Goal: Transaction & Acquisition: Subscribe to service/newsletter

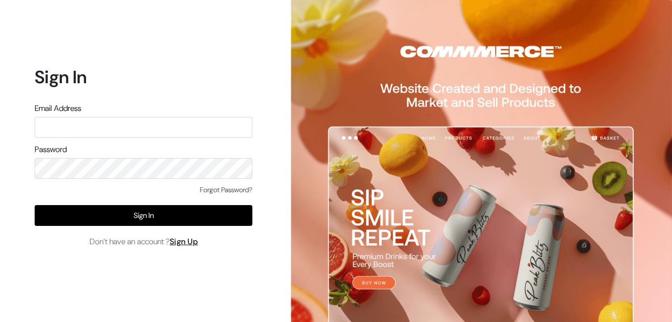
type input "curtainkraft@gmail.com"
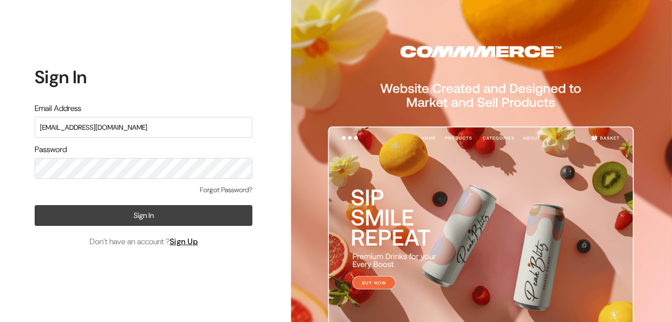
click at [121, 212] on button "Sign In" at bounding box center [144, 215] width 218 height 21
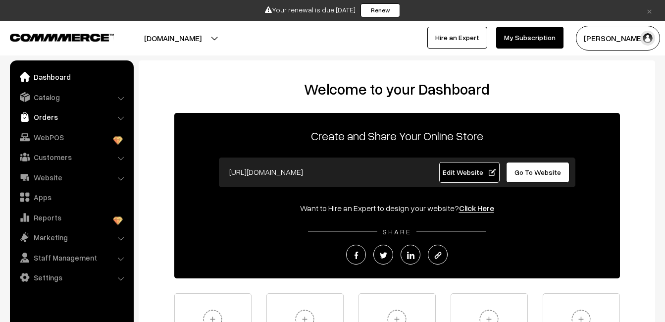
click at [45, 123] on link "Orders" at bounding box center [71, 117] width 118 height 18
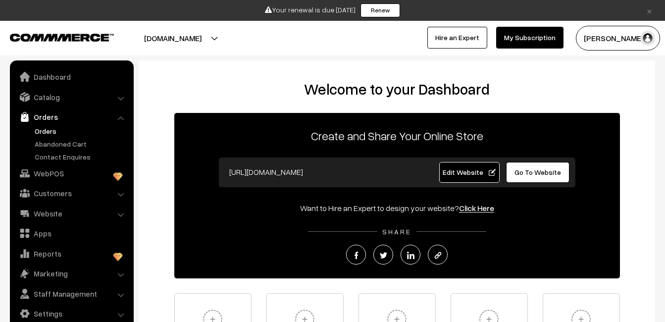
click at [45, 130] on link "Orders" at bounding box center [81, 131] width 98 height 10
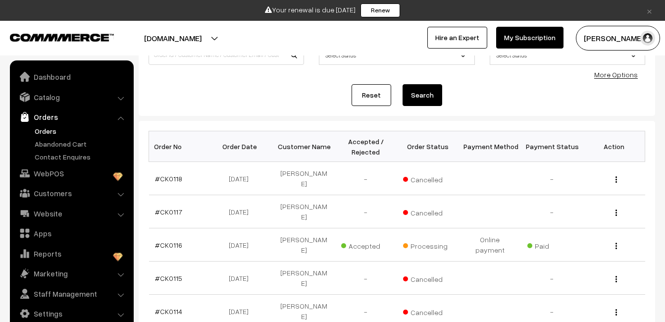
scroll to position [97, 0]
click at [61, 145] on link "Abandoned Cart" at bounding box center [81, 144] width 98 height 10
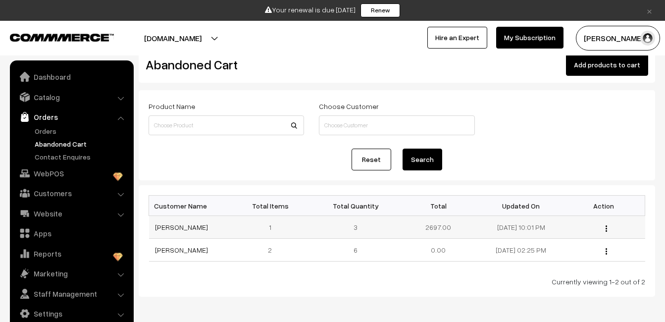
scroll to position [29, 0]
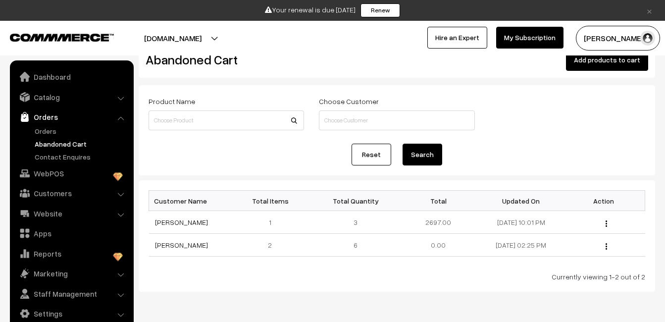
click at [516, 33] on link "My Subscription" at bounding box center [529, 38] width 67 height 22
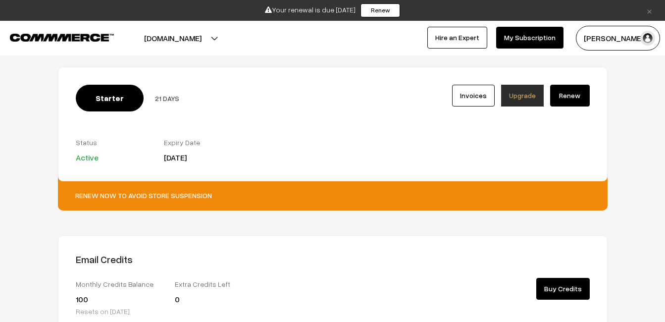
scroll to position [42, 0]
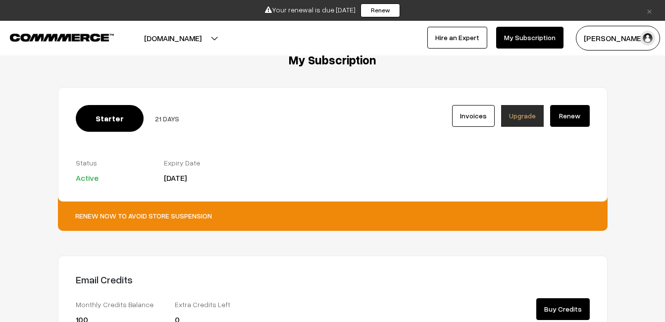
click at [566, 119] on link "Renew" at bounding box center [570, 116] width 40 height 22
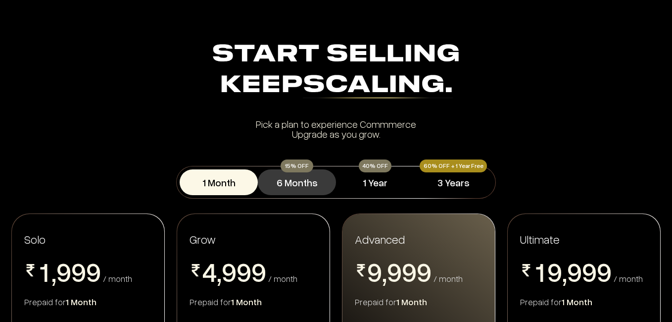
click at [298, 173] on button "6 Months" at bounding box center [297, 182] width 78 height 26
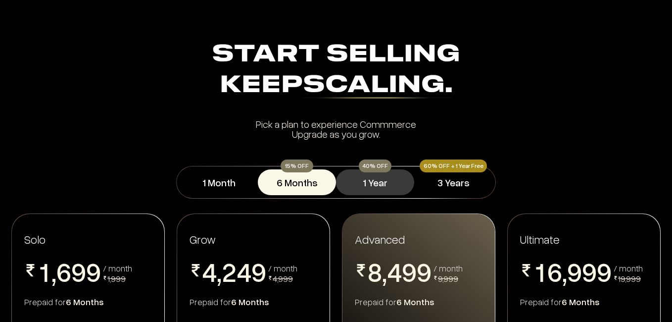
click at [366, 182] on button "1 Year" at bounding box center [375, 182] width 78 height 26
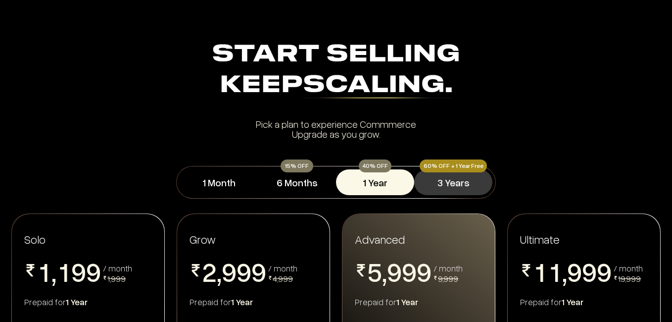
click at [447, 187] on button "3 Years" at bounding box center [453, 182] width 78 height 26
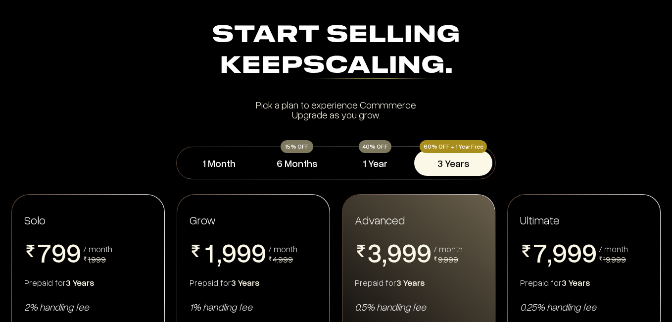
scroll to position [102, 0]
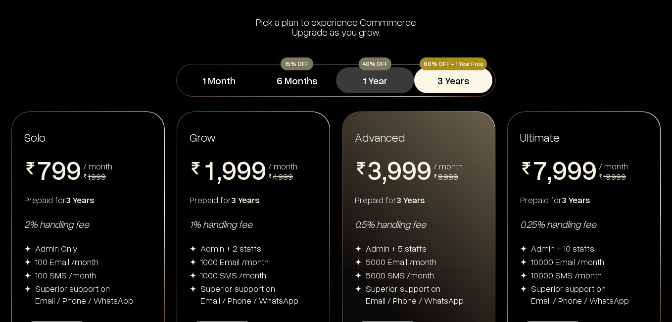
click at [370, 86] on button "1 Year" at bounding box center [375, 80] width 78 height 26
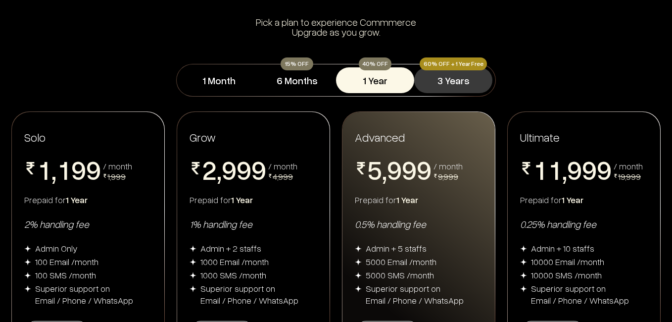
click at [449, 86] on button "3 Years" at bounding box center [453, 80] width 78 height 26
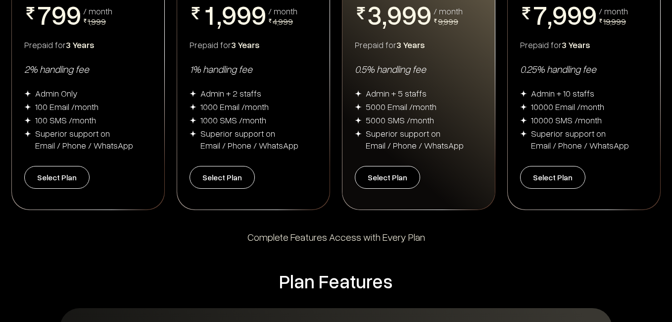
scroll to position [281, 0]
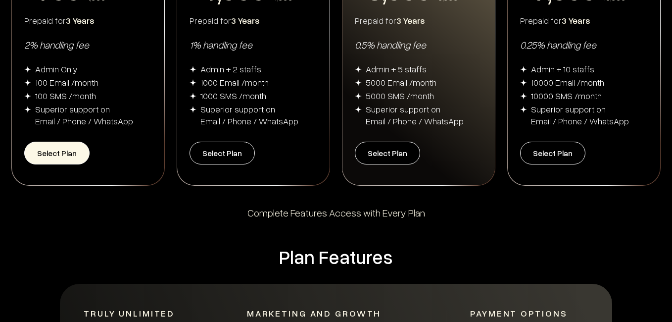
click at [51, 153] on button "Select Plan" at bounding box center [56, 153] width 65 height 23
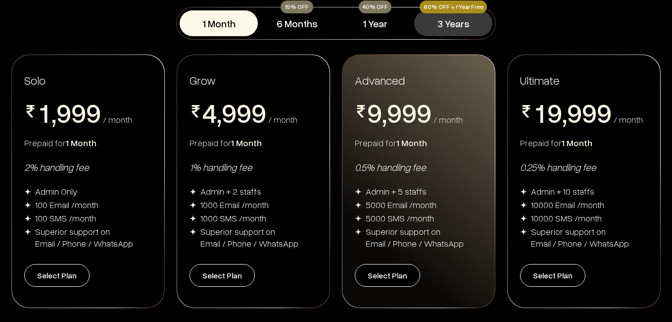
click at [444, 26] on button "3 Years" at bounding box center [453, 23] width 78 height 26
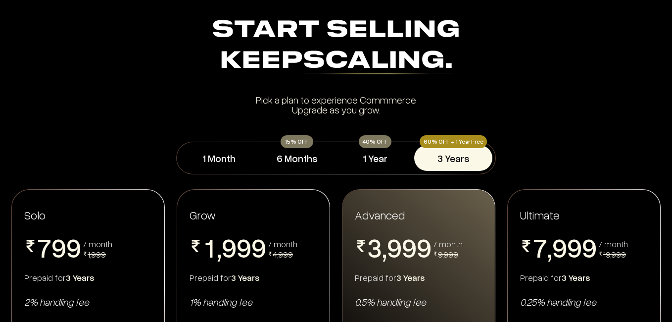
scroll to position [36, 0]
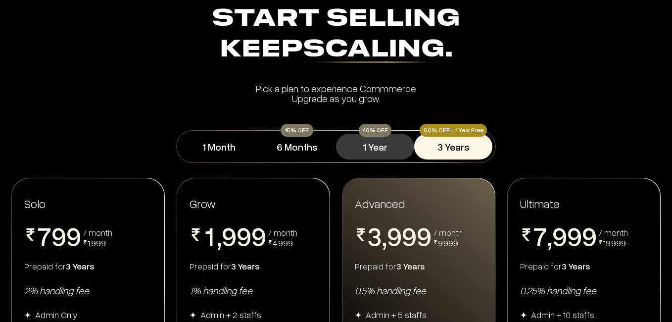
click at [391, 137] on button "1 Year" at bounding box center [375, 147] width 78 height 26
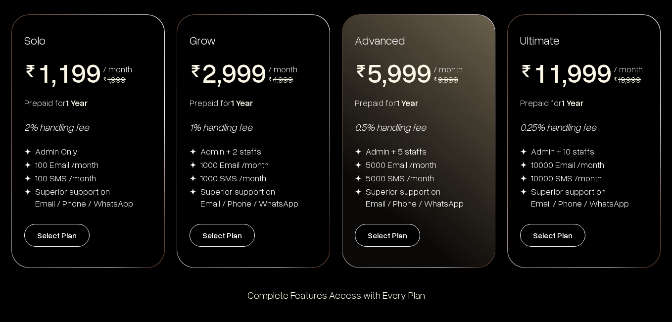
scroll to position [225, 0]
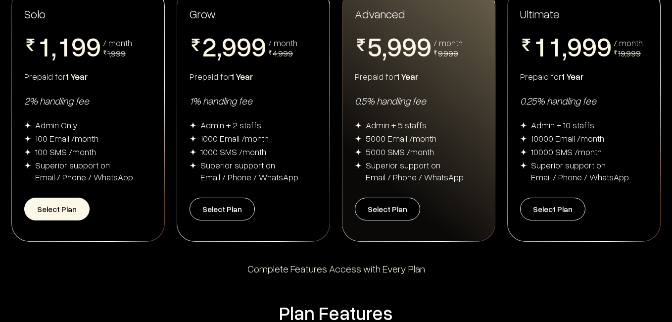
click at [75, 197] on button "Select Plan" at bounding box center [56, 208] width 65 height 23
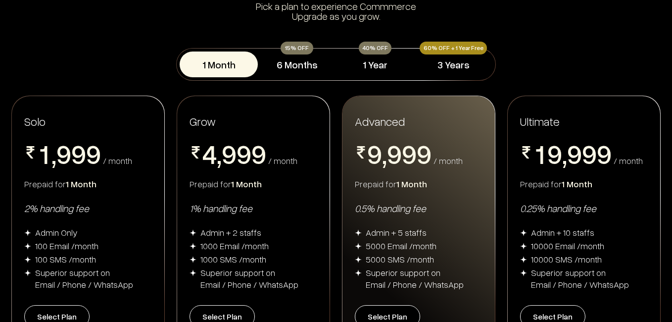
scroll to position [89, 0]
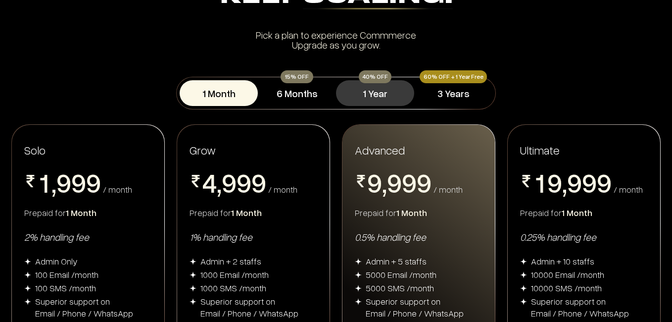
click at [368, 97] on button "1 Year" at bounding box center [375, 93] width 78 height 26
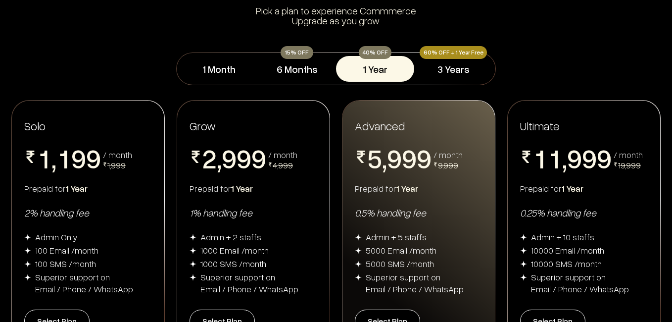
scroll to position [200, 0]
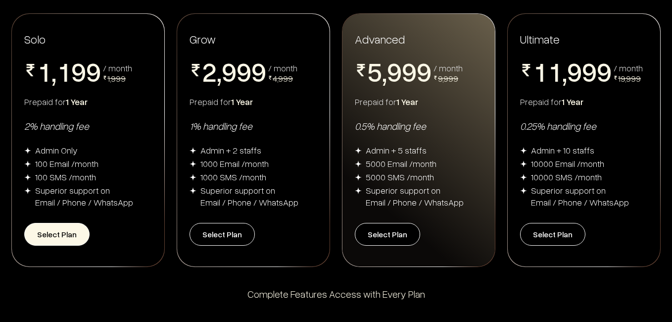
click at [56, 230] on button "Select Plan" at bounding box center [56, 234] width 65 height 23
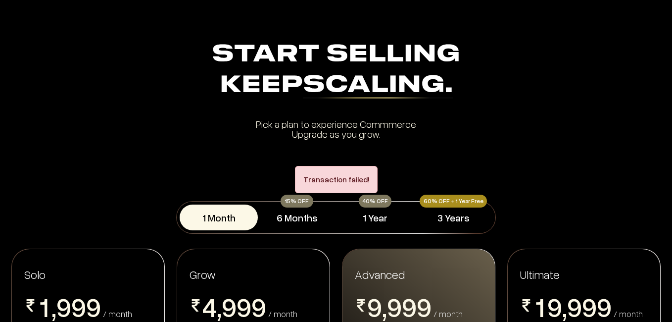
drag, startPoint x: 0, startPoint y: 0, endPoint x: 95, endPoint y: 90, distance: 130.3
click at [95, 90] on div "Keep Scaling." at bounding box center [336, 85] width 552 height 31
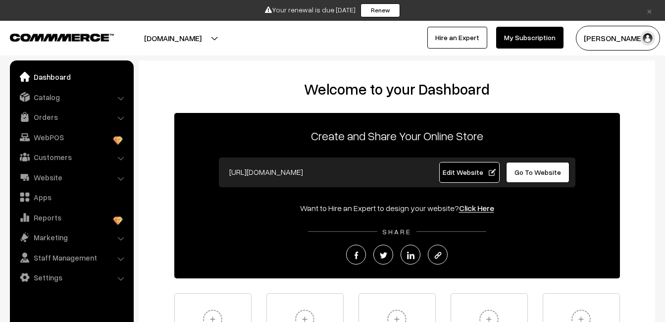
click at [508, 35] on link "My Subscription" at bounding box center [529, 38] width 67 height 22
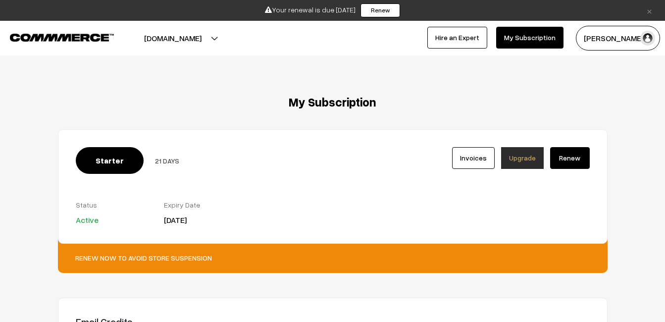
click at [563, 160] on link "Renew" at bounding box center [570, 158] width 40 height 22
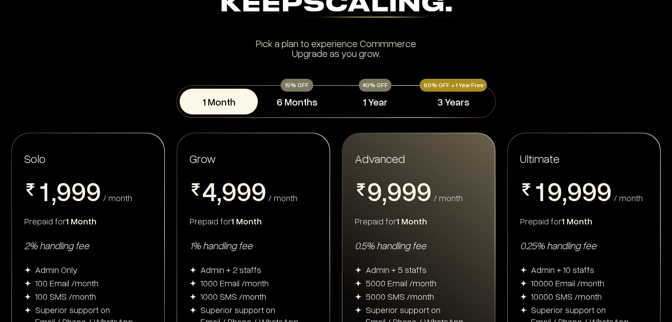
scroll to position [90, 0]
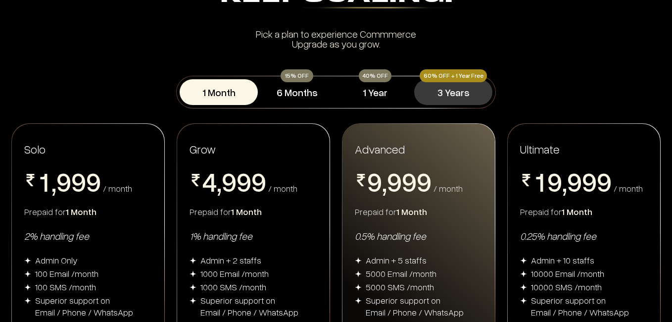
click at [456, 97] on button "3 Years" at bounding box center [453, 92] width 78 height 26
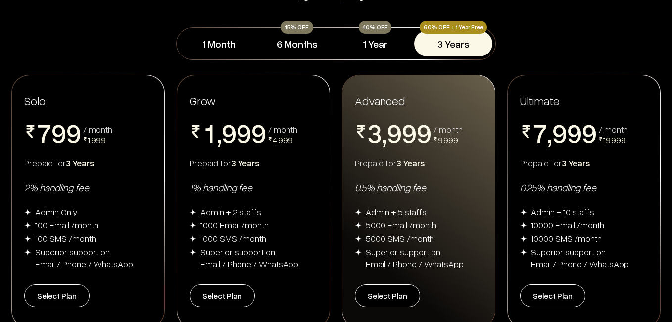
scroll to position [147, 0]
